Goal: Book appointment/travel/reservation

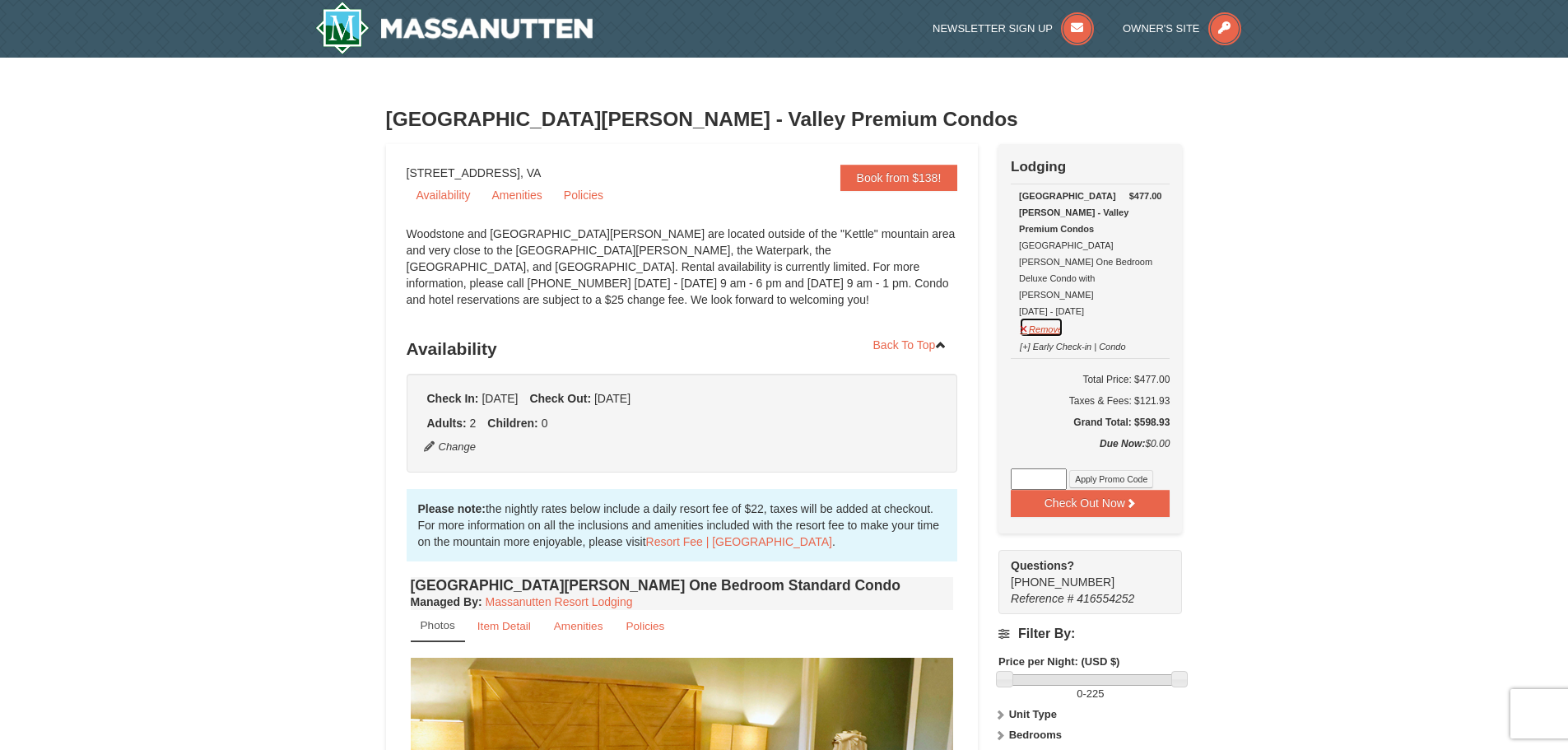
click at [1043, 317] on button "Remove" at bounding box center [1041, 327] width 45 height 20
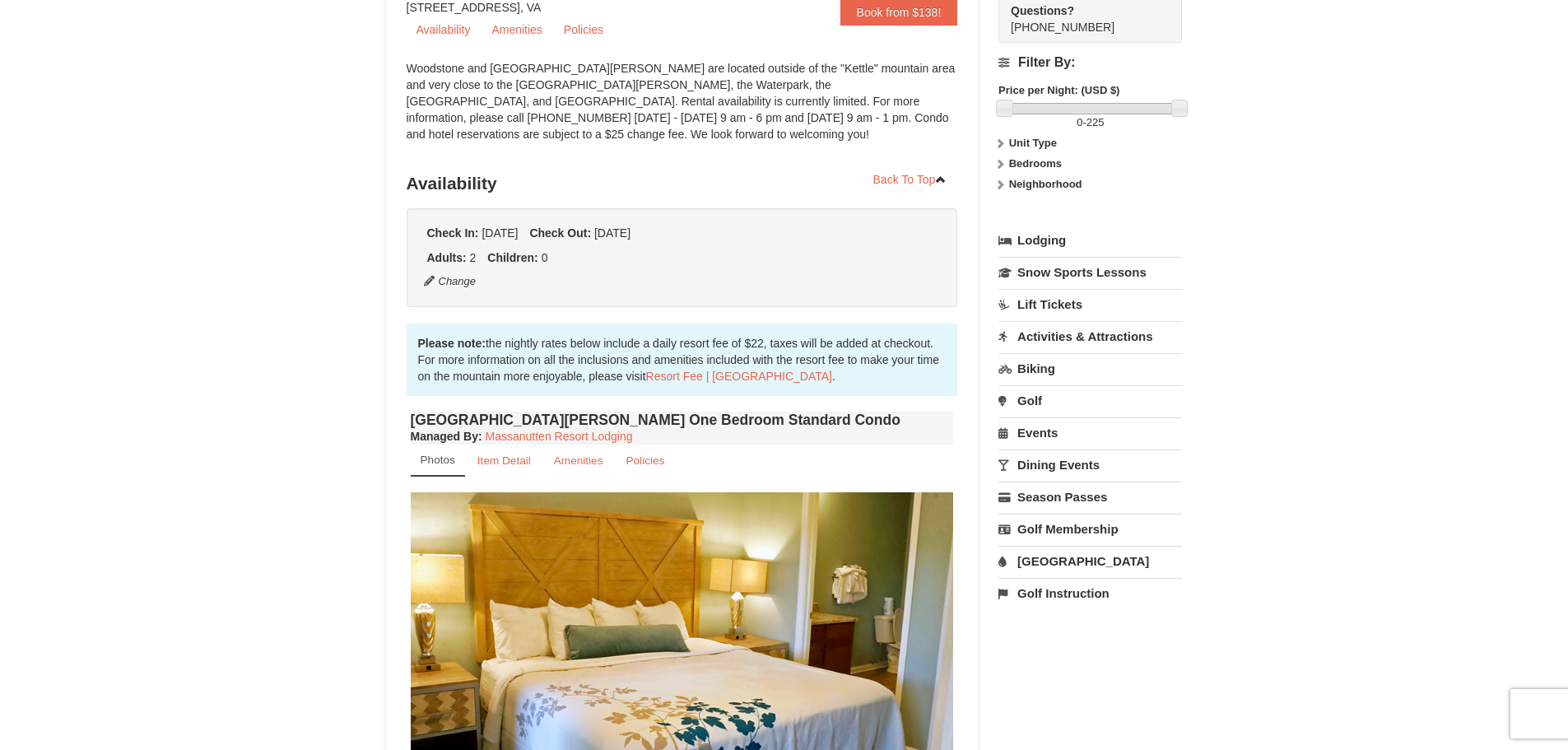
scroll to position [164, 0]
click at [466, 282] on button "Change" at bounding box center [450, 282] width 54 height 18
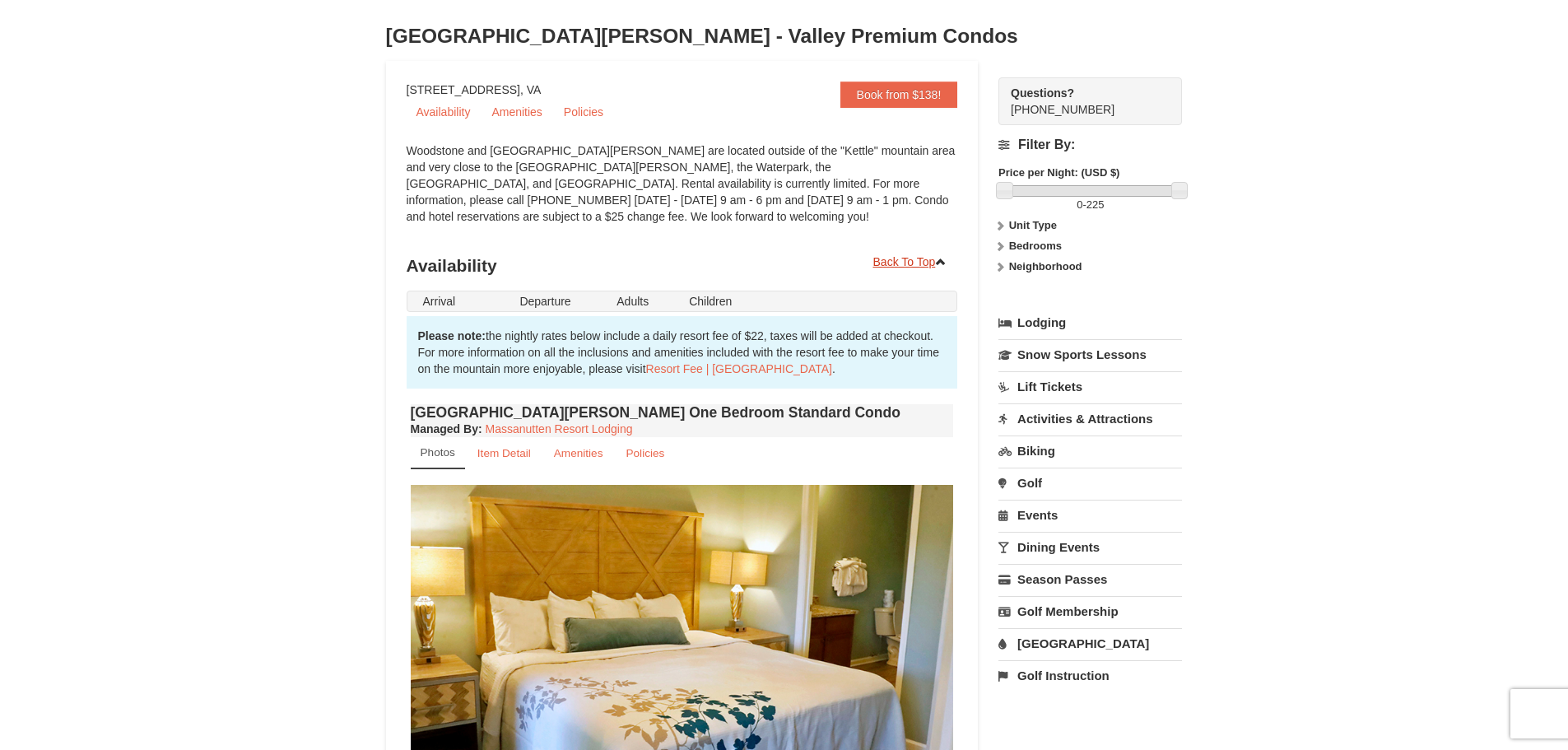
scroll to position [83, 0]
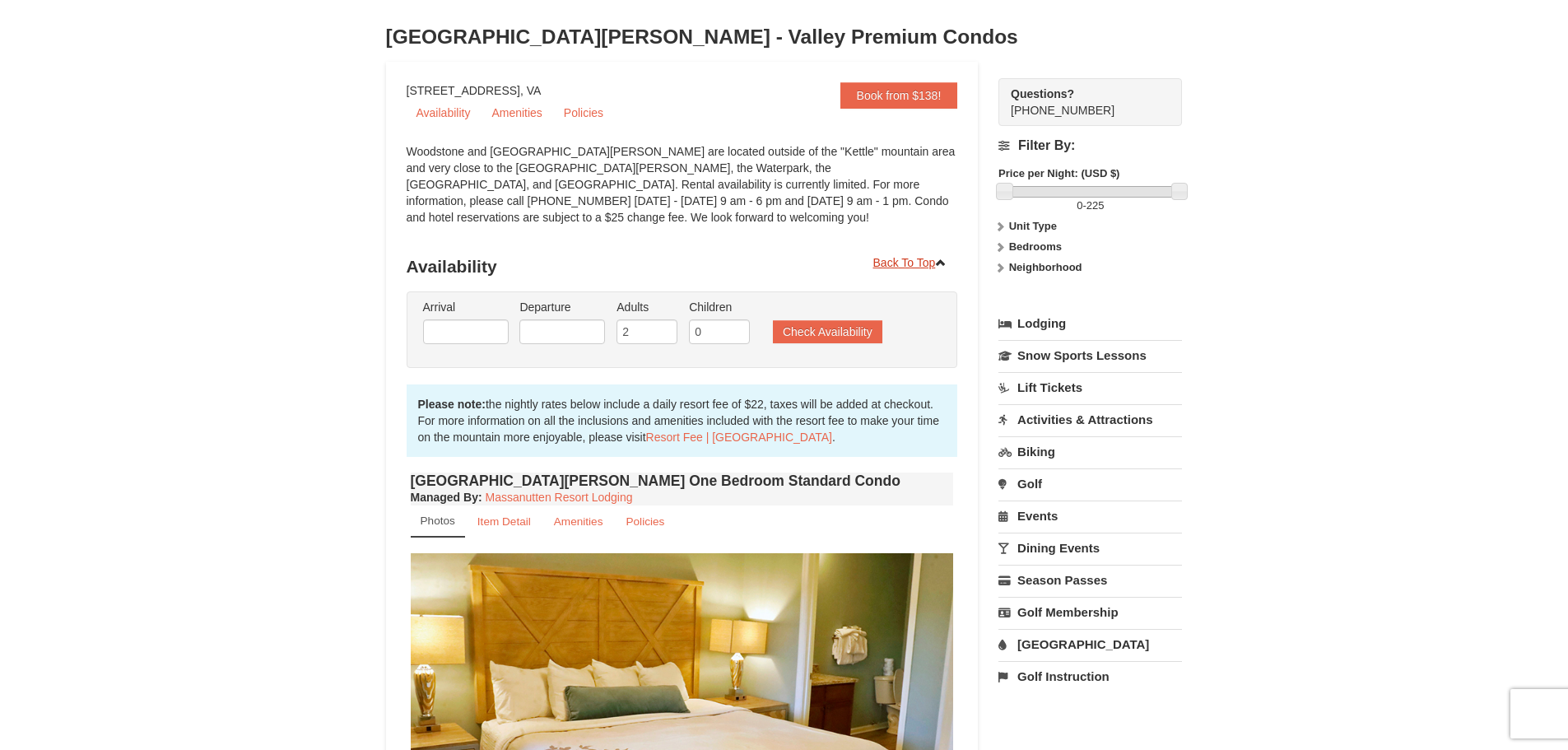
type input "[DATE]"
click at [466, 332] on input "[DATE]" at bounding box center [466, 332] width 86 height 25
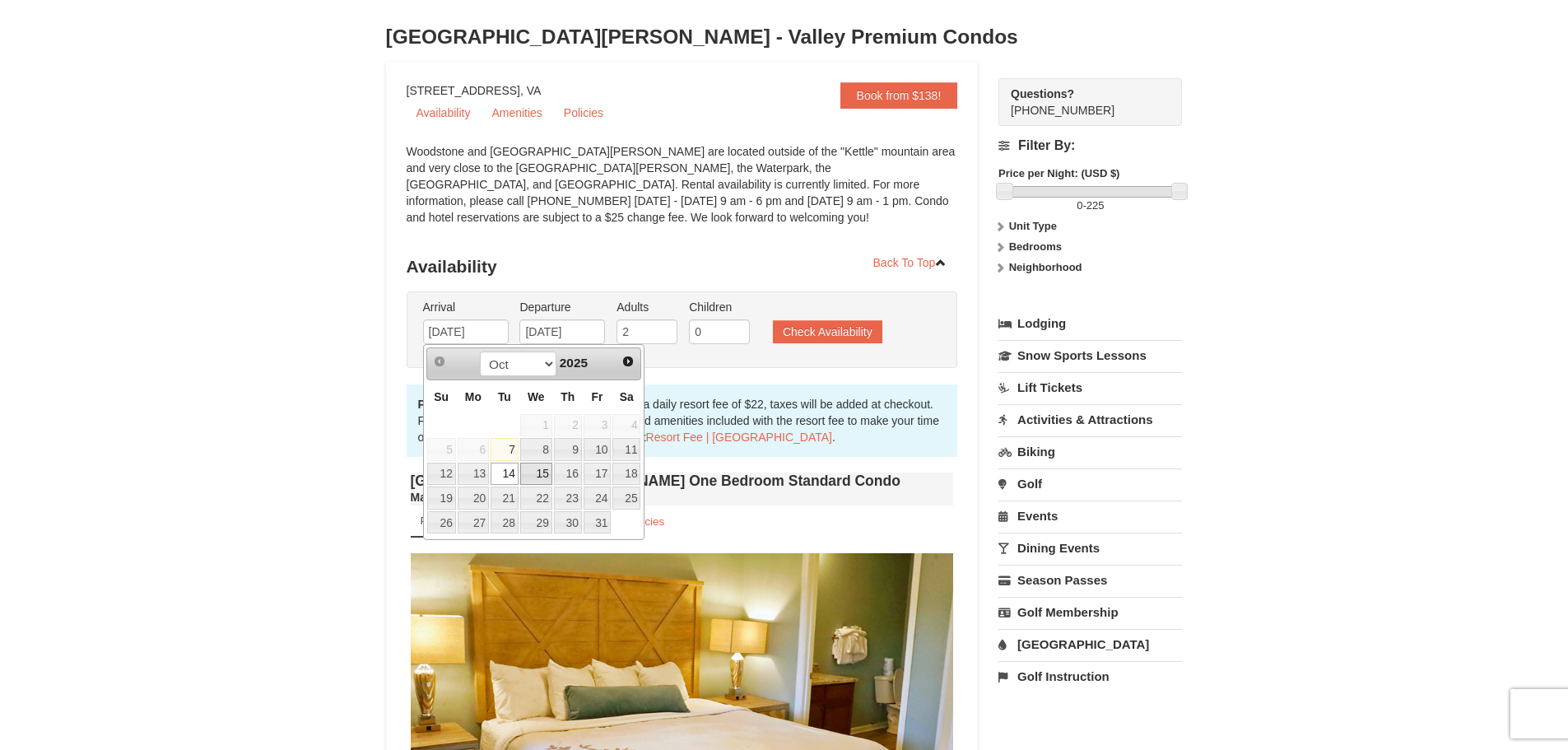
click at [541, 473] on link "15" at bounding box center [536, 474] width 33 height 23
type input "[DATE]"
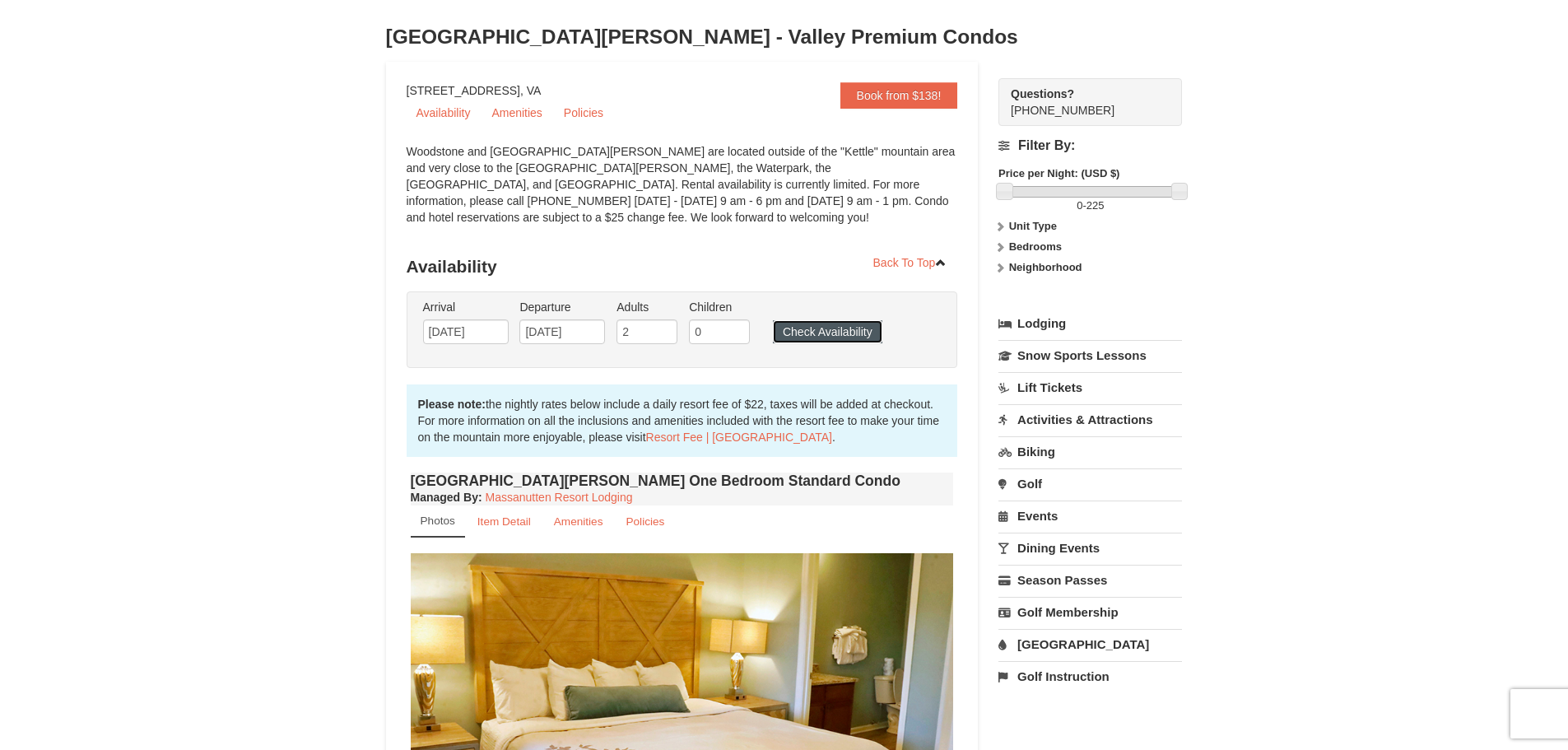
click at [854, 334] on button "Check Availability" at bounding box center [827, 331] width 110 height 23
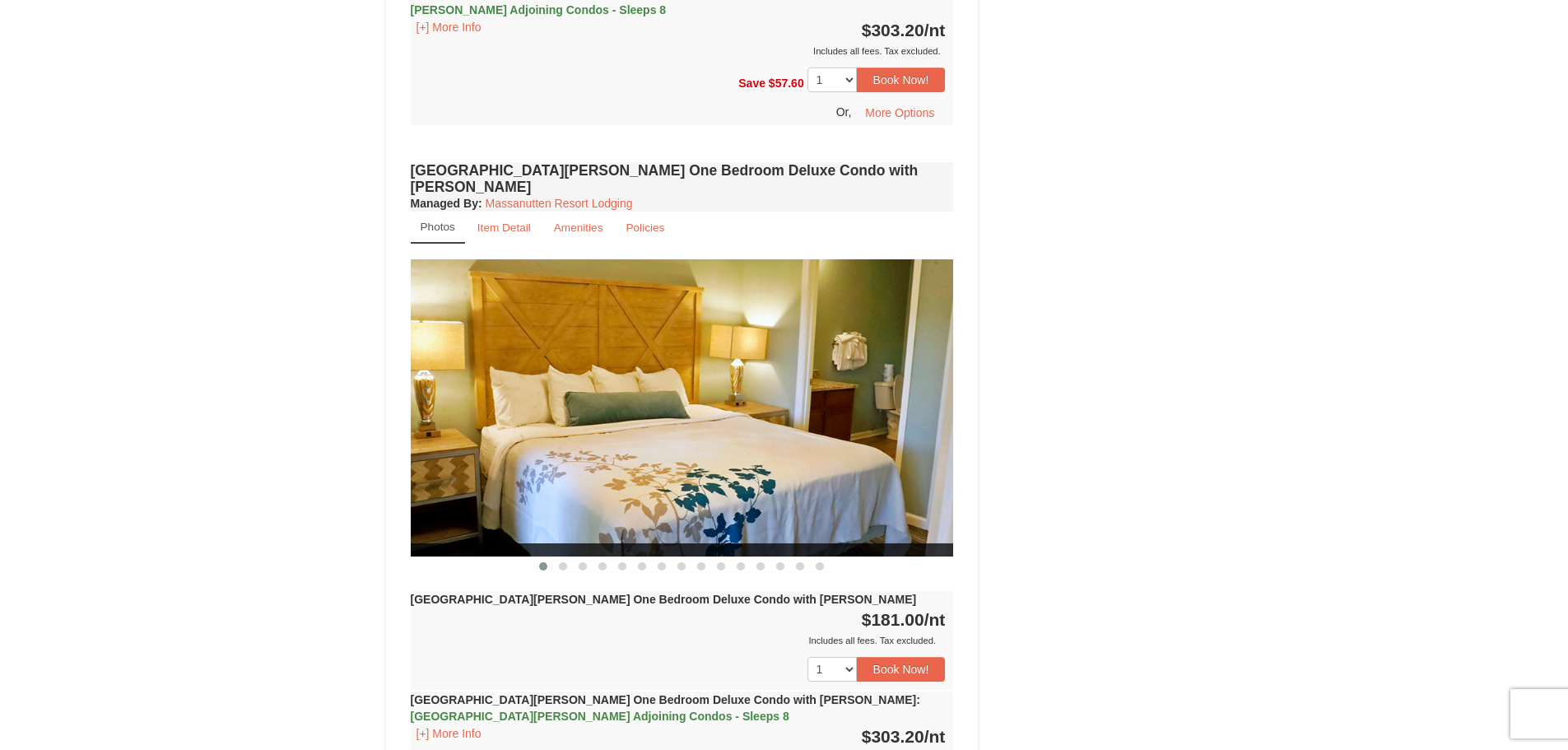
scroll to position [1155, 0]
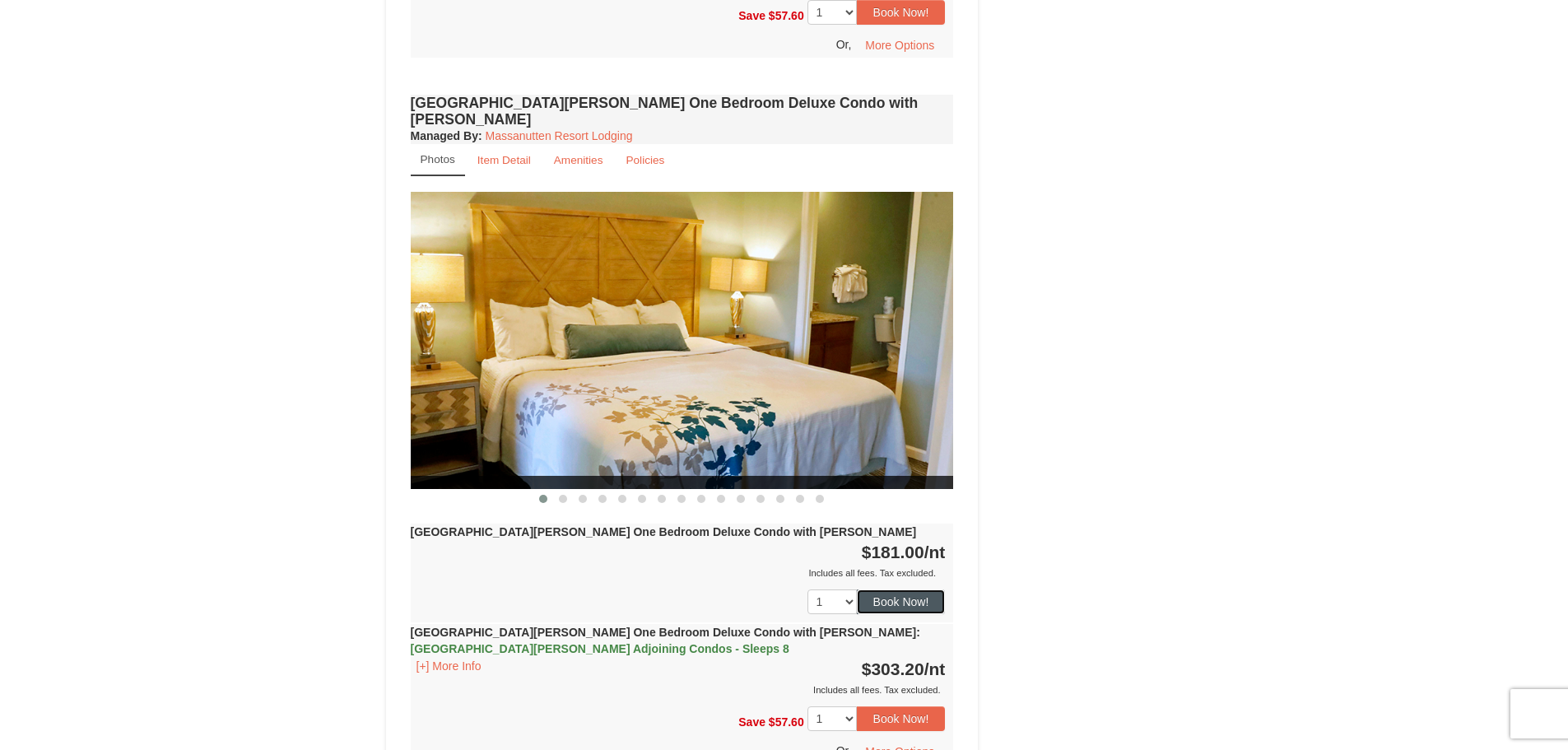
click at [894, 589] on button "Book Now!" at bounding box center [902, 601] width 89 height 25
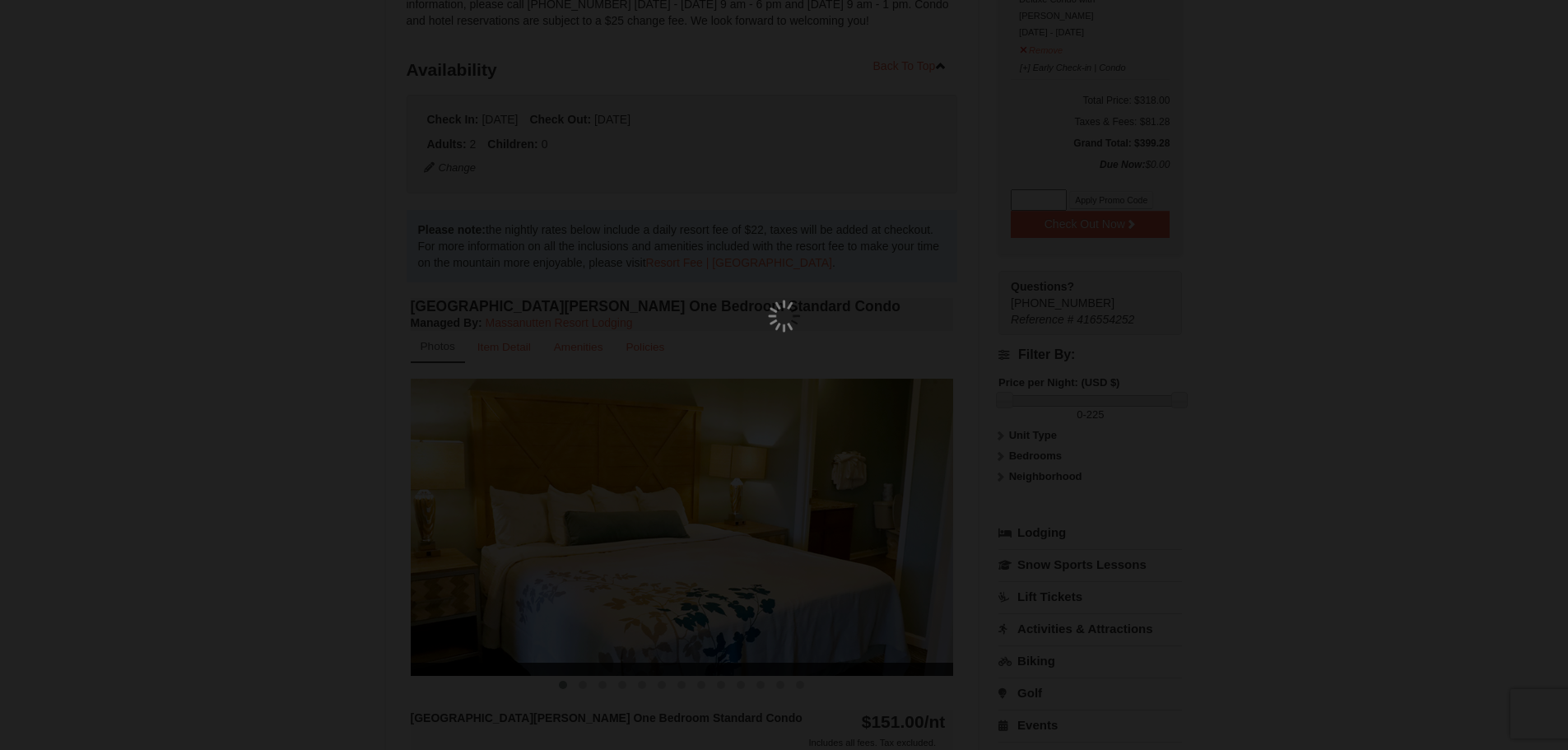
scroll to position [144, 0]
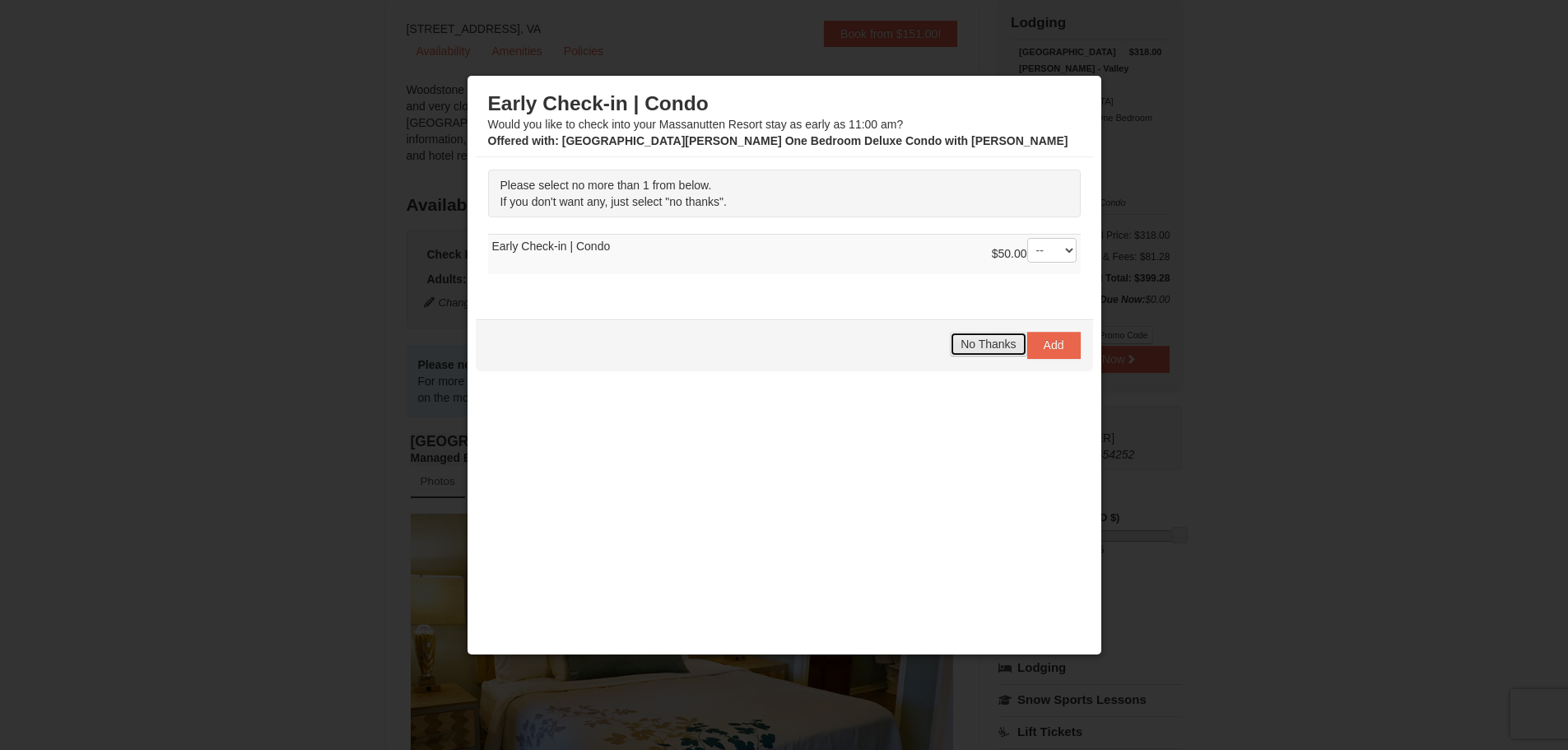
click at [985, 351] on button "No Thanks" at bounding box center [988, 344] width 76 height 25
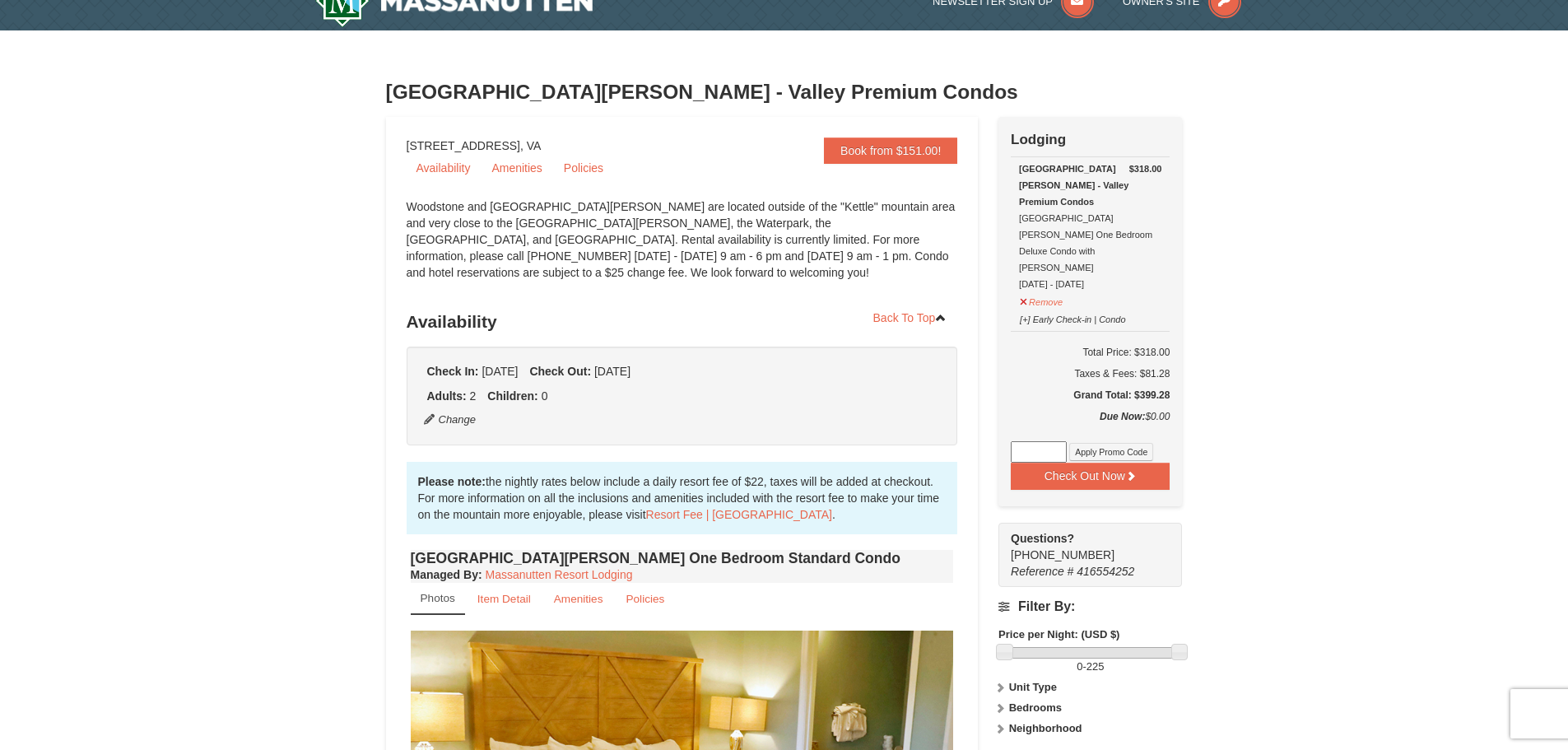
scroll to position [0, 0]
